Goal: Task Accomplishment & Management: Complete application form

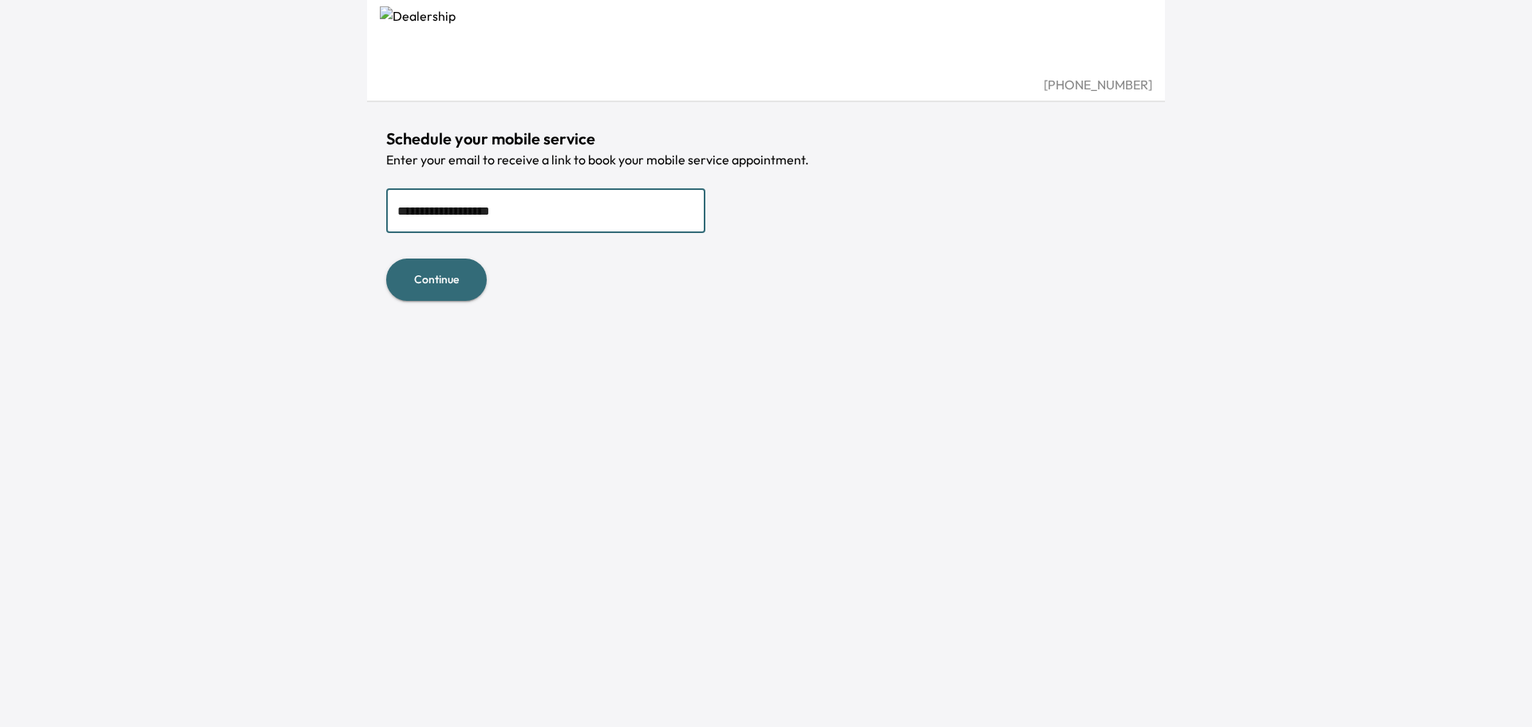
type input "**********"
click at [386, 259] on button "Continue" at bounding box center [436, 280] width 101 height 42
type input "**********"
click at [454, 267] on button "Continue" at bounding box center [436, 280] width 101 height 42
